Goal: Task Accomplishment & Management: Use online tool/utility

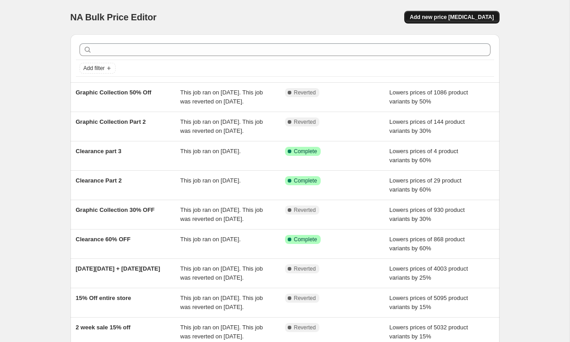
click at [458, 17] on span "Add new price [MEDICAL_DATA]" at bounding box center [451, 17] width 84 height 7
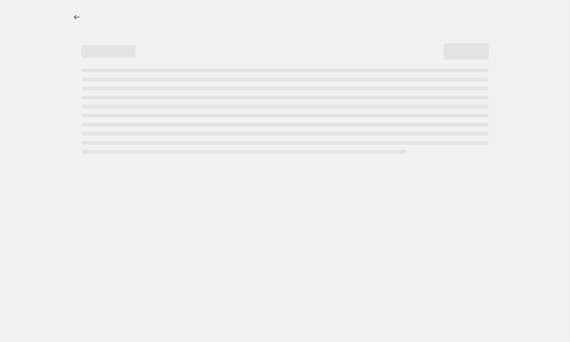
select select "percentage"
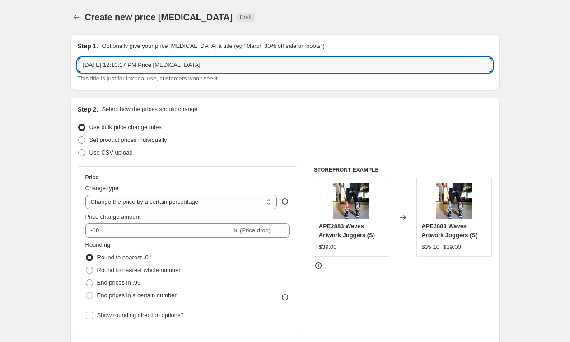
drag, startPoint x: 229, startPoint y: 58, endPoint x: 266, endPoint y: 78, distance: 41.8
click at [266, 78] on div "[DATE] 12:10:17 PM Price [MEDICAL_DATA] This title is just for internal use, cu…" at bounding box center [285, 70] width 414 height 25
type input "Graphic Hoodies 40% OFF"
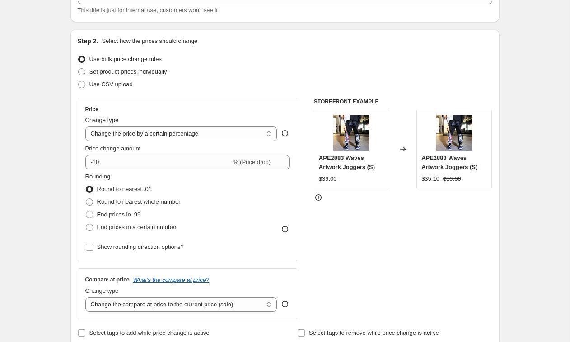
scroll to position [69, 0]
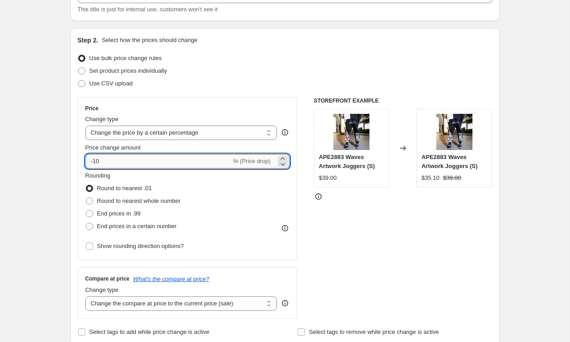
click at [108, 165] on input "-10" at bounding box center [158, 161] width 146 height 14
type input "-1"
type input "-40"
drag, startPoint x: 42, startPoint y: 156, endPoint x: 49, endPoint y: 156, distance: 6.8
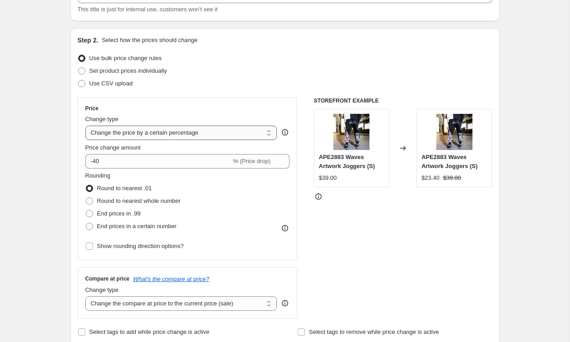
click at [158, 131] on select "Change the price to a certain amount Change the price by a certain amount Chang…" at bounding box center [181, 132] width 192 height 14
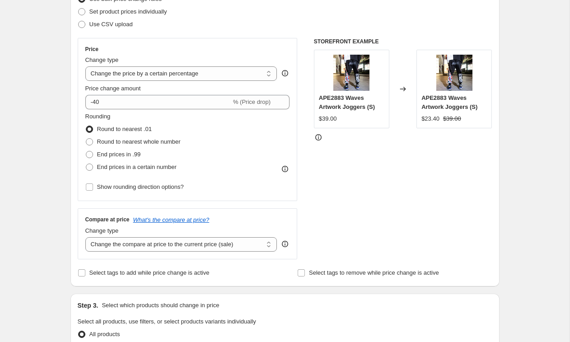
scroll to position [129, 0]
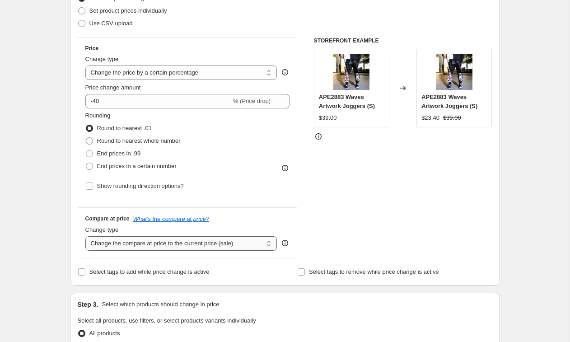
click at [116, 243] on select "Change the compare at price to the current price (sale) Change the compare at p…" at bounding box center [181, 243] width 192 height 14
select select "no_change"
click at [85, 236] on select "Change the compare at price to the current price (sale) Change the compare at p…" at bounding box center [181, 243] width 192 height 14
click at [42, 204] on div "Create new price [MEDICAL_DATA]. This page is ready Create new price [MEDICAL_D…" at bounding box center [284, 322] width 569 height 902
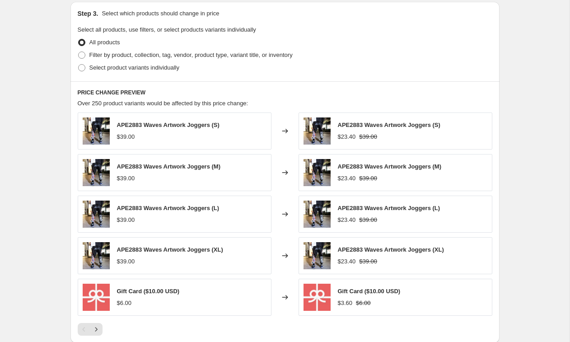
scroll to position [420, 0]
click at [79, 68] on span at bounding box center [81, 67] width 7 height 7
click at [79, 64] on input "Select product variants individually" at bounding box center [78, 64] width 0 height 0
radio input "true"
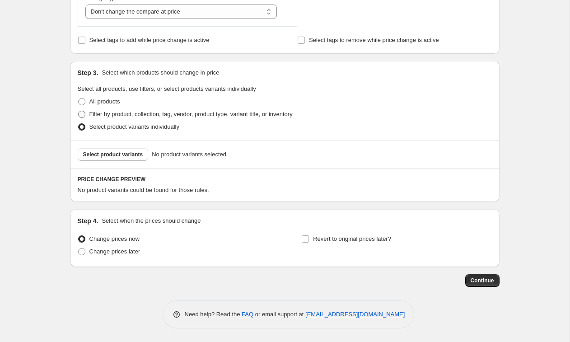
scroll to position [361, 0]
click at [133, 152] on span "Select product variants" at bounding box center [113, 154] width 60 height 7
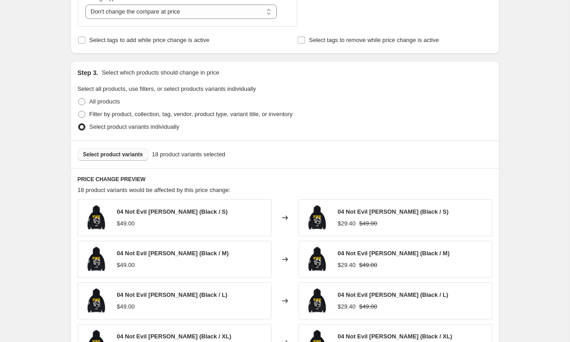
click at [126, 155] on span "Select product variants" at bounding box center [113, 154] width 60 height 7
click at [111, 157] on span "Select product variants" at bounding box center [113, 154] width 60 height 7
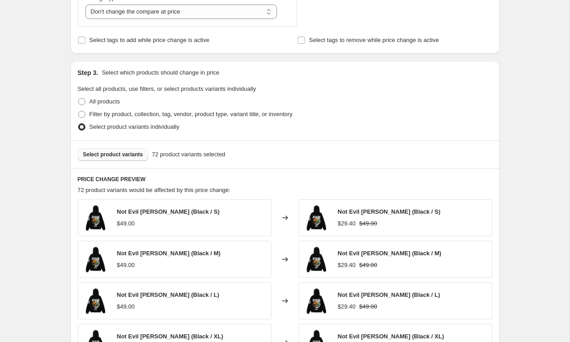
click at [115, 152] on span "Select product variants" at bounding box center [113, 154] width 60 height 7
click at [103, 155] on span "Select product variants" at bounding box center [113, 154] width 60 height 7
click at [113, 154] on span "Select product variants" at bounding box center [113, 154] width 60 height 7
click at [124, 149] on button "Select product variants" at bounding box center [113, 154] width 71 height 13
click at [111, 155] on span "Select product variants" at bounding box center [113, 154] width 60 height 7
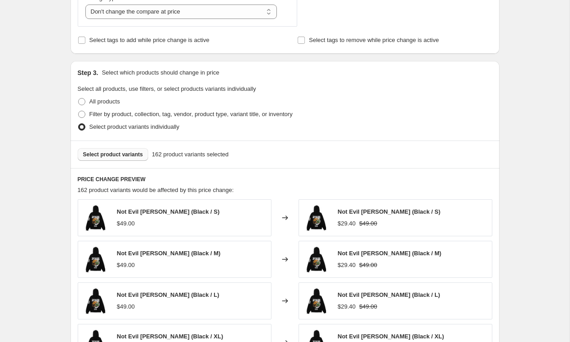
click at [108, 155] on span "Select product variants" at bounding box center [113, 154] width 60 height 7
click at [115, 153] on span "Select product variants" at bounding box center [113, 154] width 60 height 7
click at [111, 153] on span "Select product variants" at bounding box center [113, 154] width 60 height 7
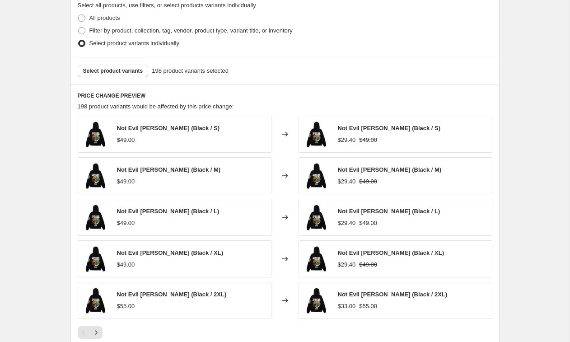
scroll to position [588, 0]
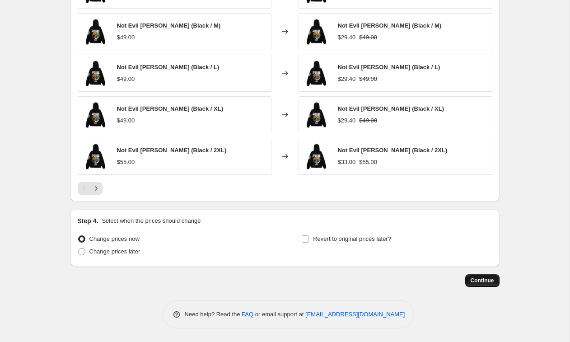
click at [473, 281] on span "Continue" at bounding box center [481, 280] width 23 height 7
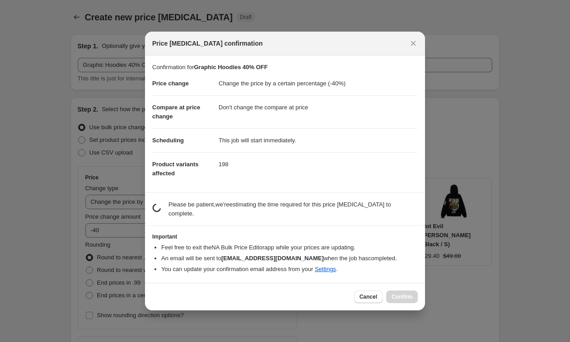
scroll to position [0, 0]
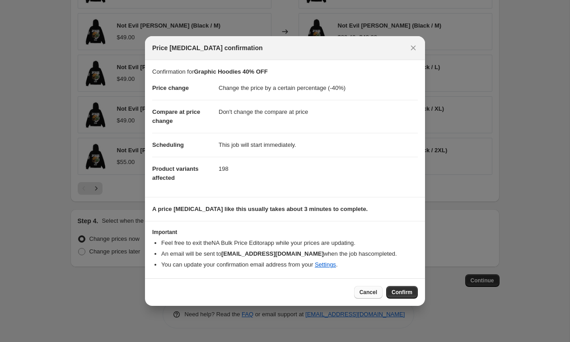
click at [375, 297] on button "Cancel" at bounding box center [368, 292] width 28 height 13
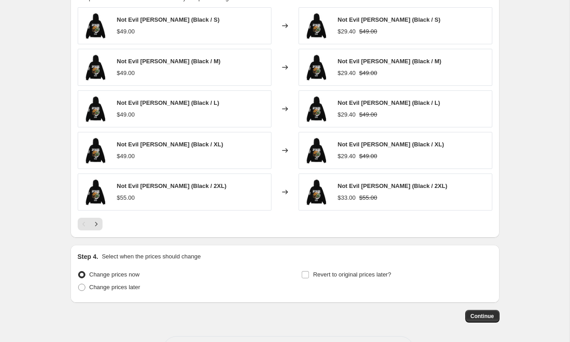
scroll to position [588, 0]
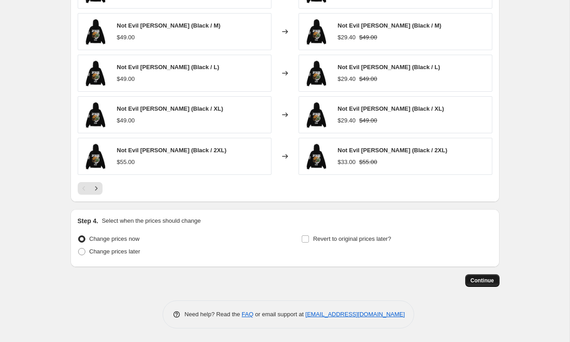
click at [487, 284] on button "Continue" at bounding box center [482, 280] width 34 height 13
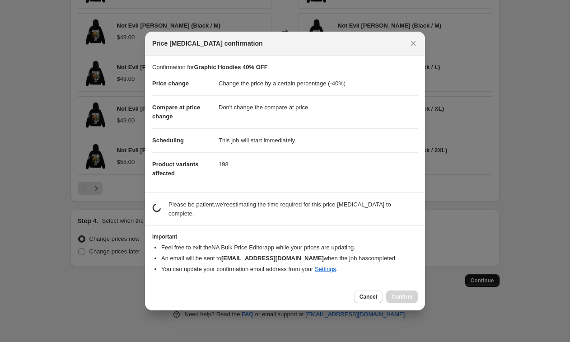
scroll to position [0, 0]
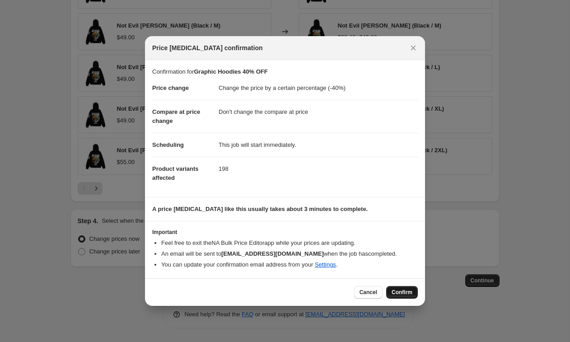
click at [404, 290] on span "Confirm" at bounding box center [401, 291] width 21 height 7
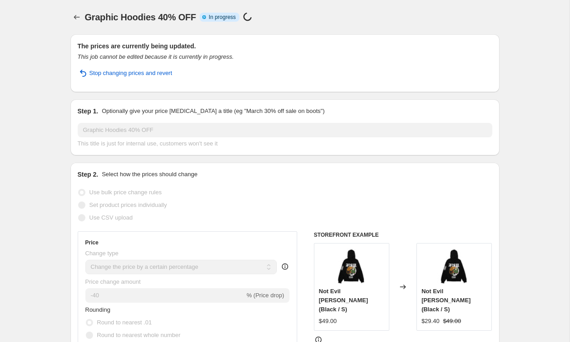
click at [75, 20] on icon "Price change jobs" at bounding box center [76, 17] width 9 height 9
